Goal: Check status

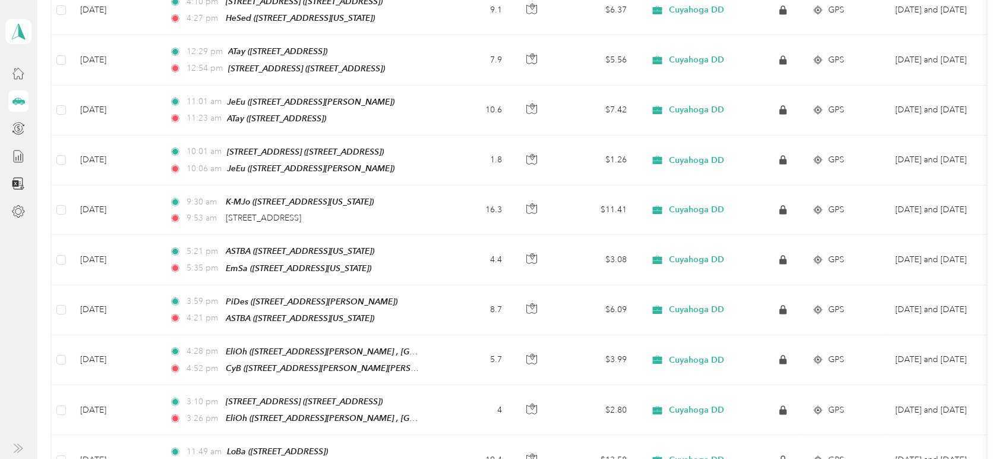
scroll to position [804, 0]
